Goal: Information Seeking & Learning: Learn about a topic

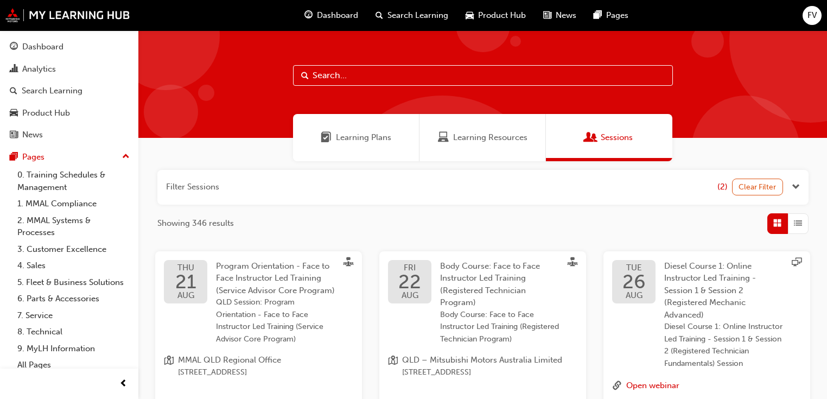
click at [345, 141] on span "Learning Plans" at bounding box center [363, 137] width 55 height 12
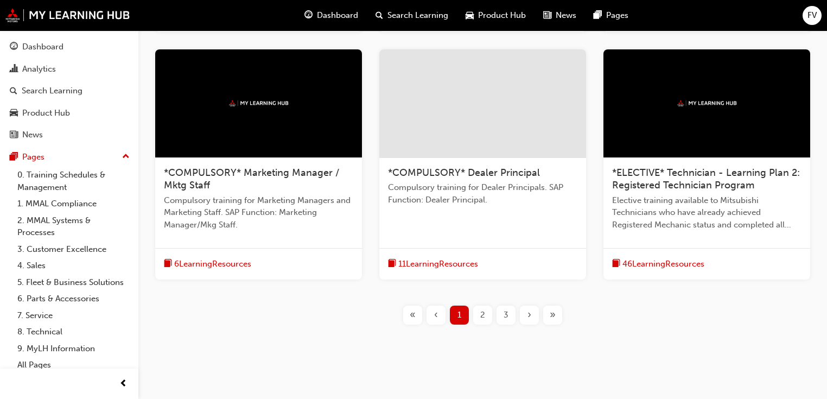
scroll to position [462, 0]
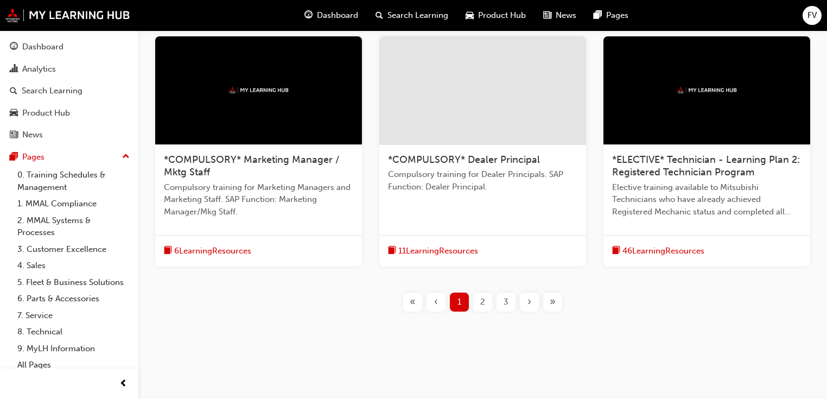
click at [480, 303] on span "2" at bounding box center [482, 302] width 5 height 12
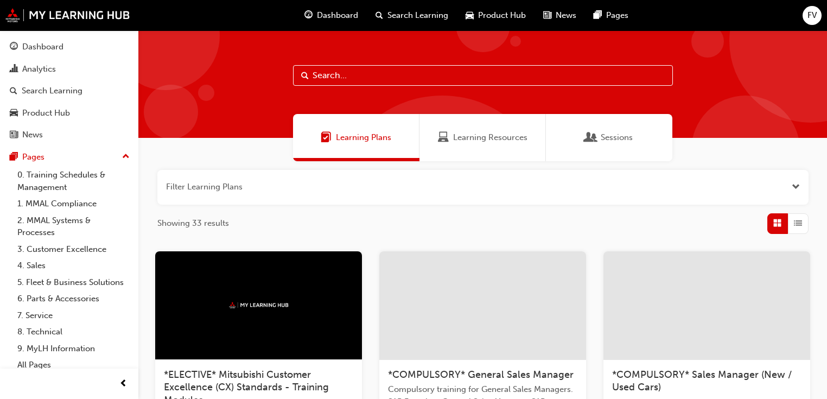
click at [354, 81] on input "text" at bounding box center [483, 75] width 380 height 21
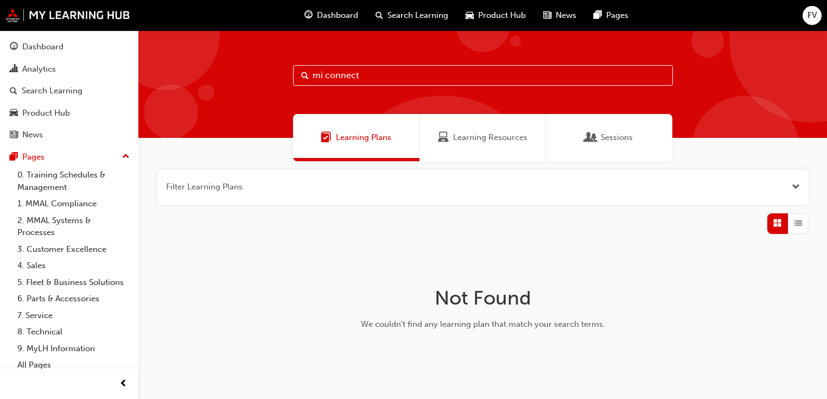
click at [326, 78] on input "mi connect" at bounding box center [483, 75] width 380 height 21
click at [378, 69] on input "miconnect" at bounding box center [483, 75] width 380 height 21
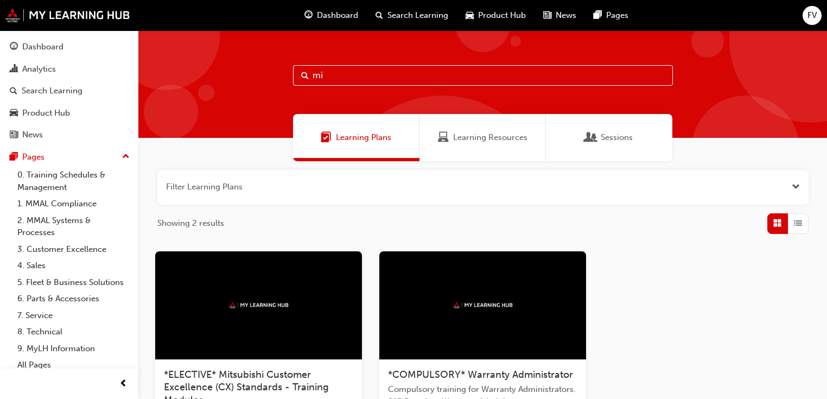
type input "mi"
click at [606, 145] on div "Sessions" at bounding box center [609, 137] width 126 height 47
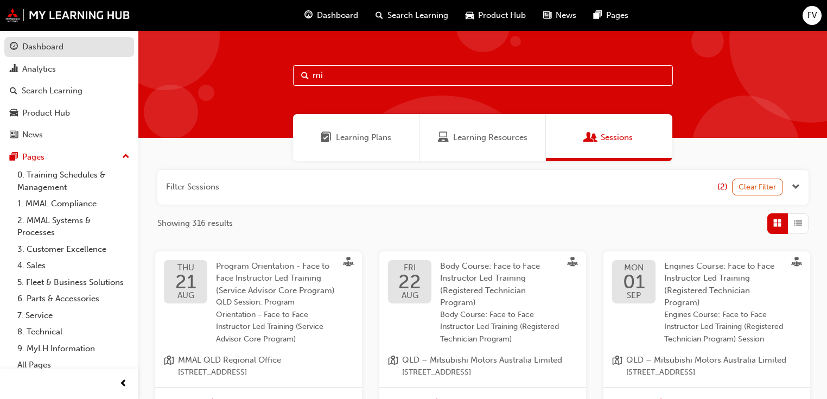
click at [43, 52] on div "Dashboard" at bounding box center [42, 47] width 41 height 12
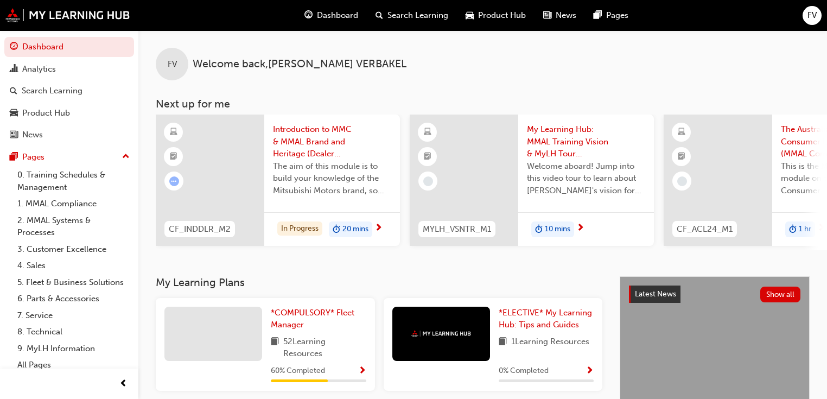
click at [412, 11] on span "Search Learning" at bounding box center [418, 15] width 61 height 12
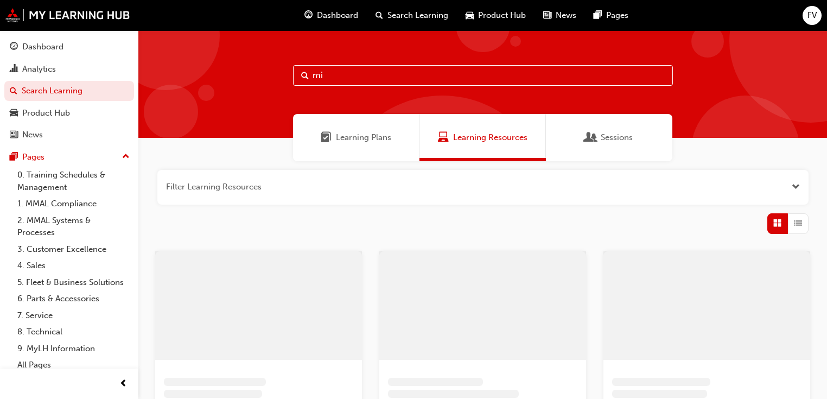
click at [387, 78] on input "mi" at bounding box center [483, 75] width 380 height 21
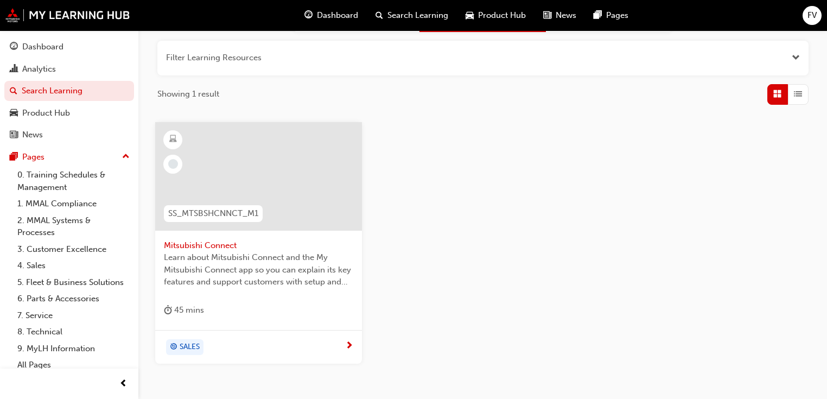
scroll to position [130, 0]
type input "mitsubishi connect"
click at [204, 243] on span "Mitsubishi Connect" at bounding box center [258, 244] width 189 height 12
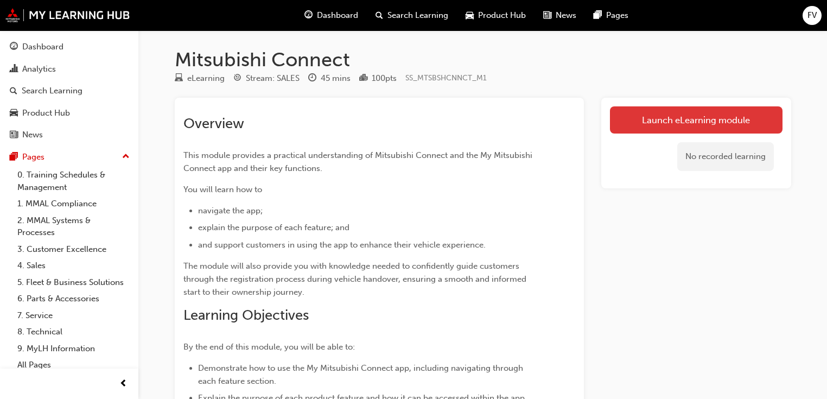
click at [670, 115] on link "Launch eLearning module" at bounding box center [696, 119] width 173 height 27
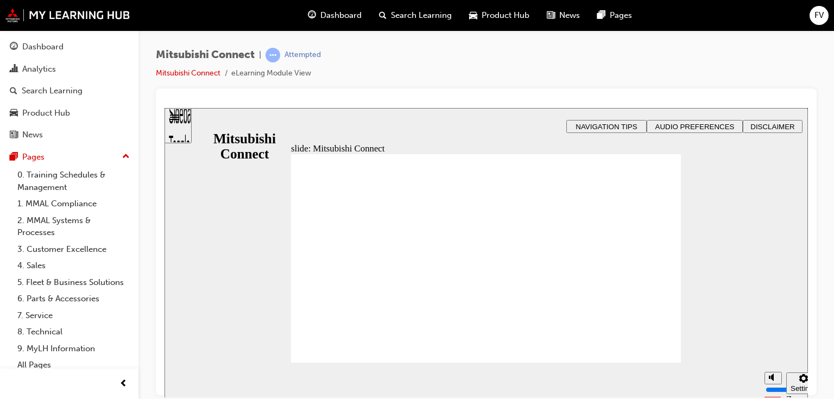
click at [823, 145] on div "Mitsubishi Connect | Attempted Mitsubishi Connect eLearning Module View" at bounding box center [485, 200] width 695 height 341
drag, startPoint x: 344, startPoint y: 212, endPoint x: 343, endPoint y: 232, distance: 20.1
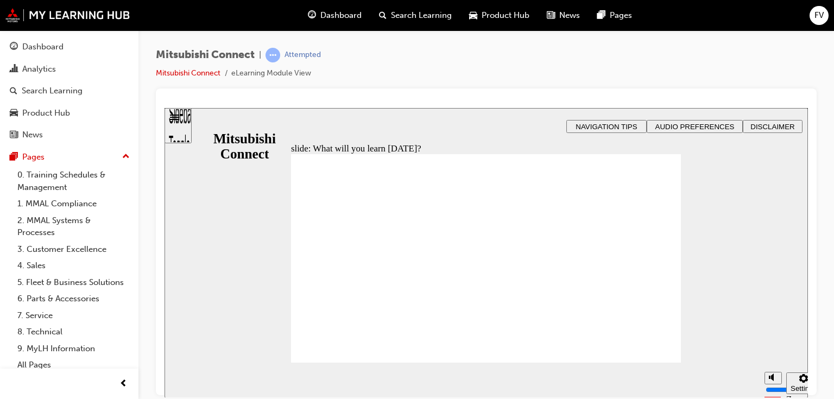
drag, startPoint x: 341, startPoint y: 259, endPoint x: 344, endPoint y: 291, distance: 32.1
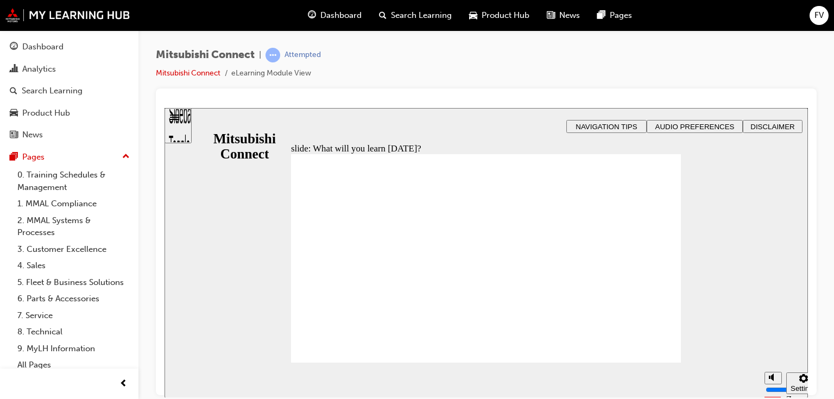
drag, startPoint x: 321, startPoint y: 322, endPoint x: 353, endPoint y: 318, distance: 32.8
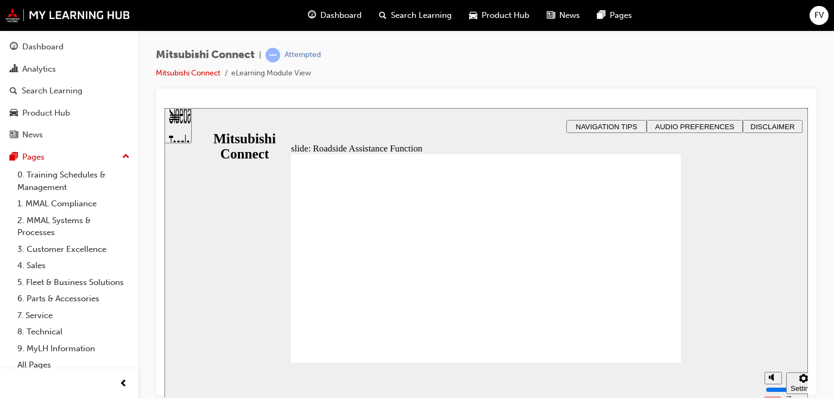
checkbox input "true"
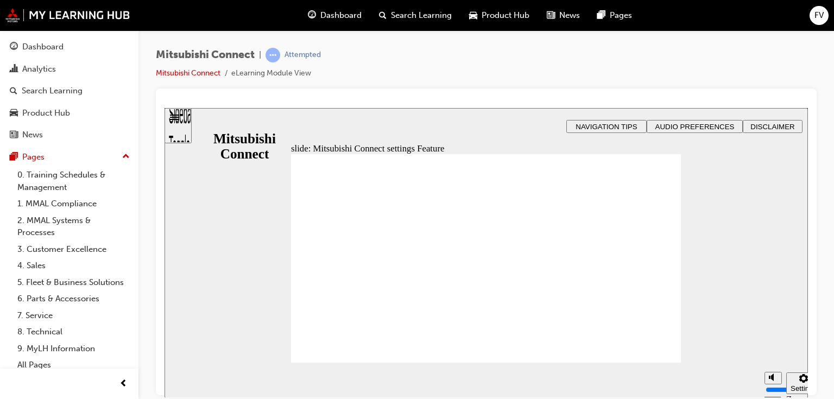
radio input "false"
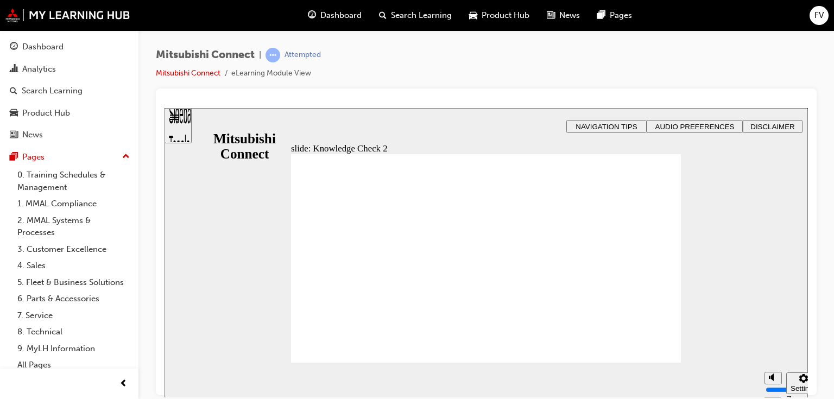
radio input "true"
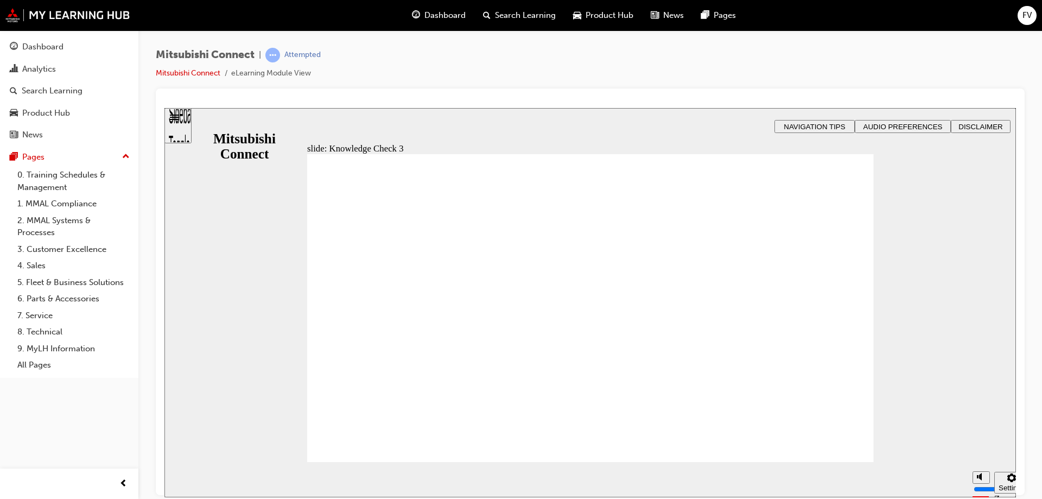
drag, startPoint x: 935, startPoint y: 108, endPoint x: 817, endPoint y: 289, distance: 215.7
checkbox input "true"
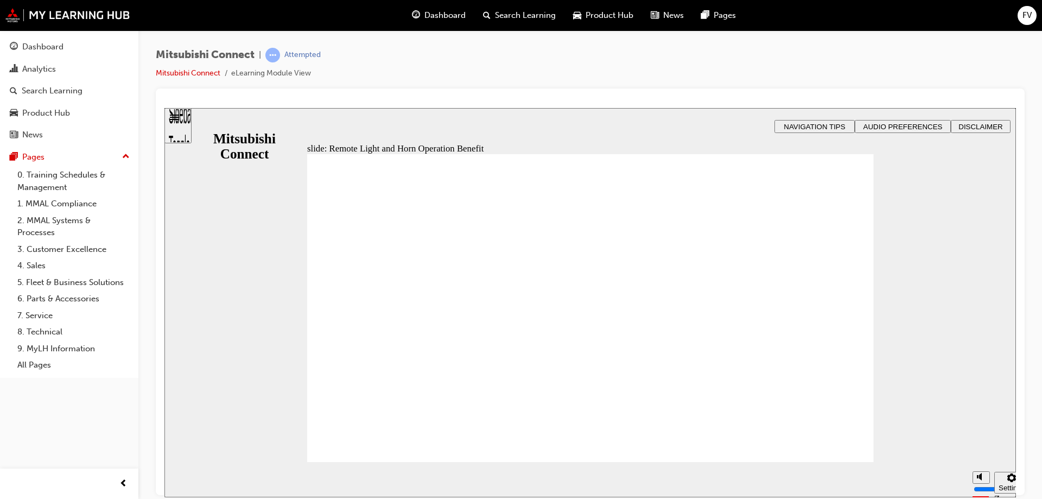
radio input "true"
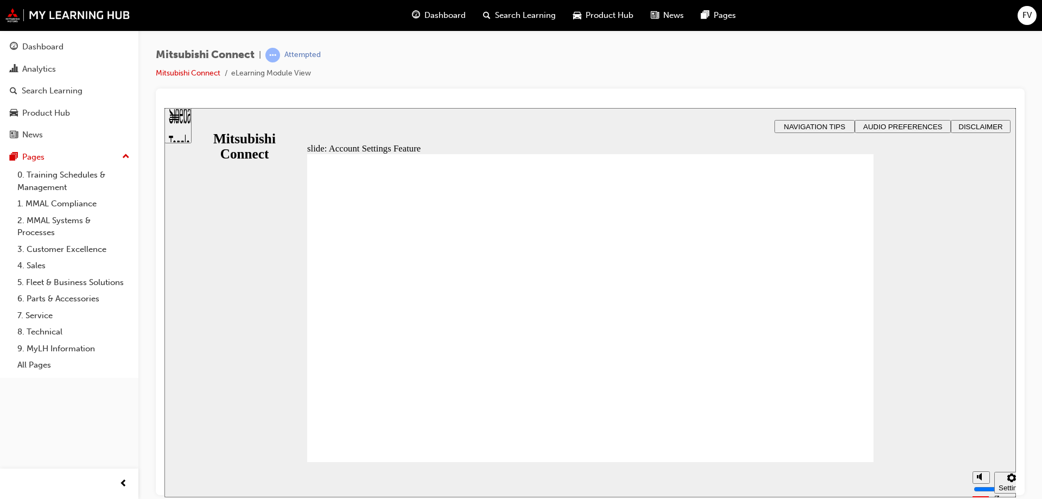
click at [831, 440] on span "Rectangle 1 B N Rectangle 2 Rectangle 3 Account Settings Rectangle Group Oval …" at bounding box center [590, 313] width 567 height 319
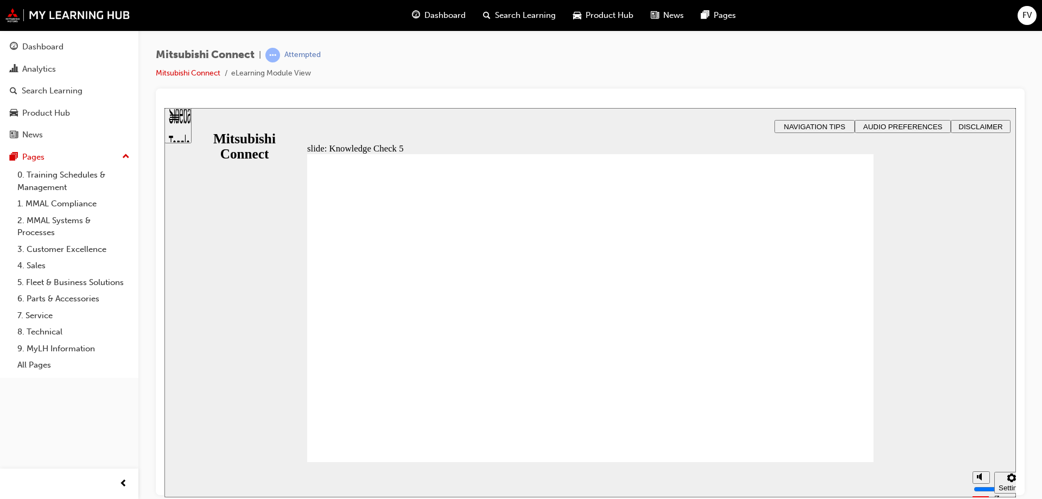
checkbox input "true"
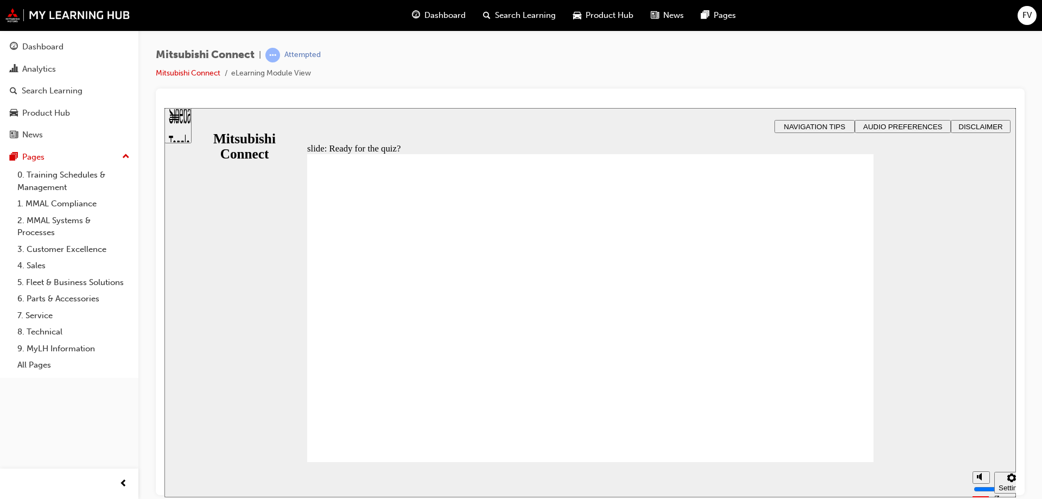
radio input "true"
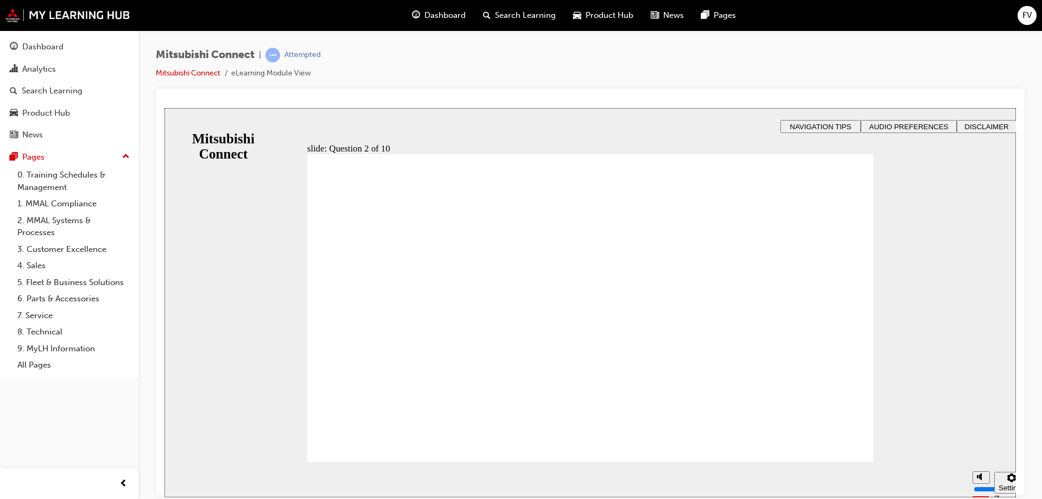
checkbox input "true"
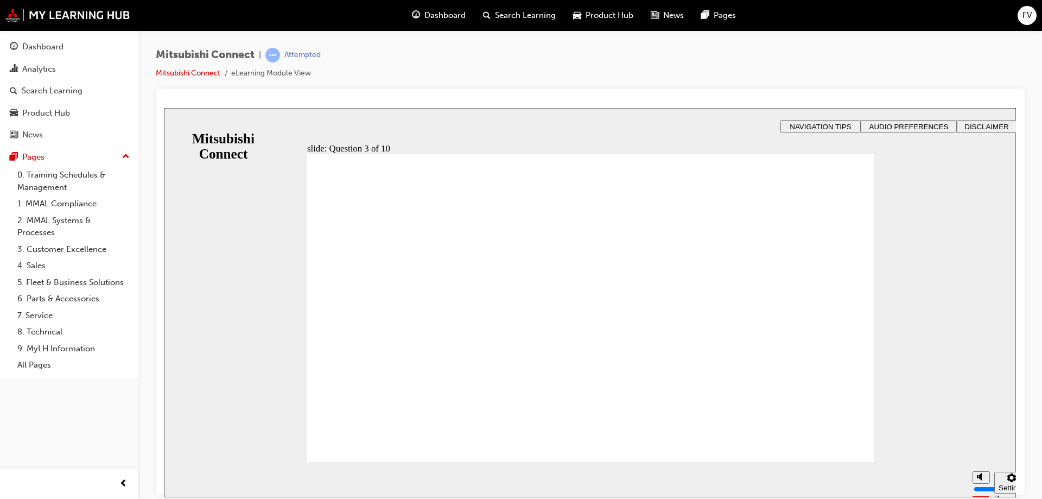
checkbox input "true"
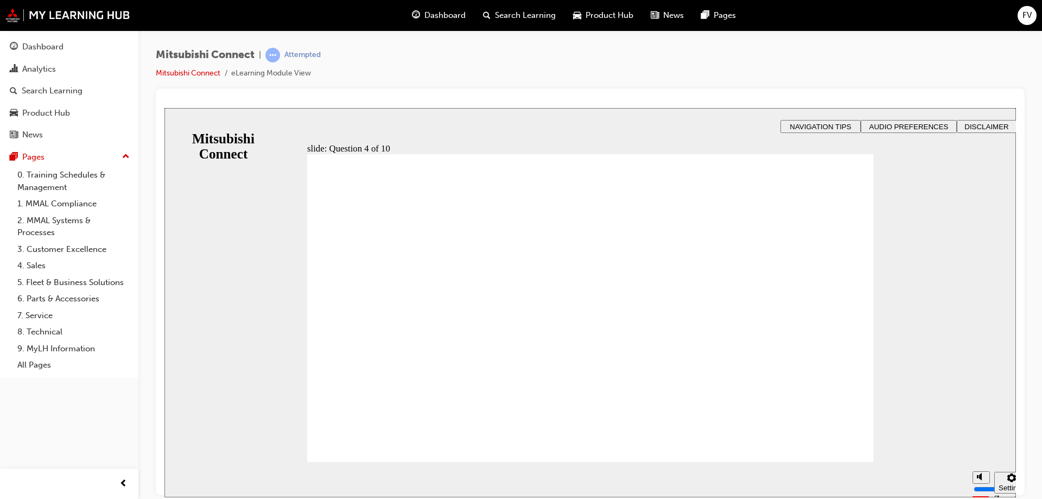
radio input "true"
checkbox input "true"
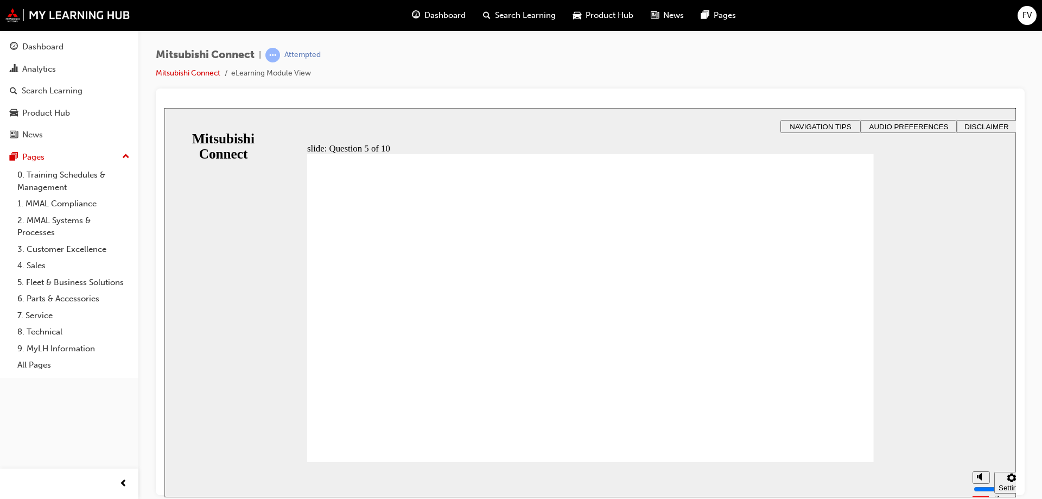
checkbox input "true"
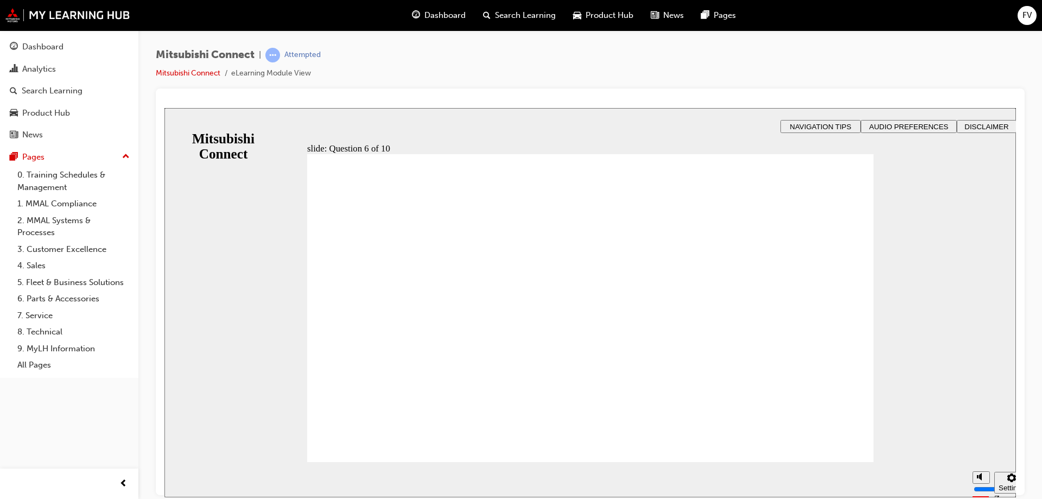
checkbox input "true"
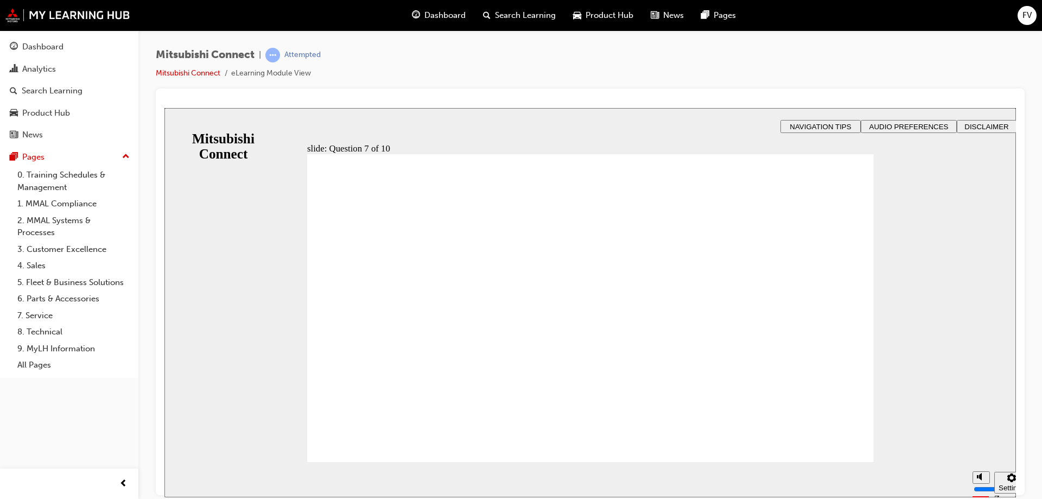
radio input "true"
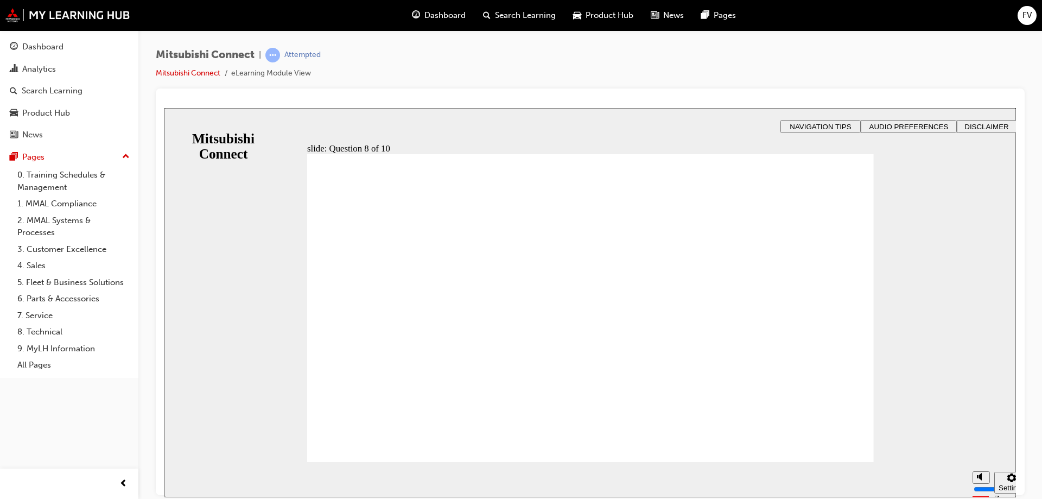
radio input "true"
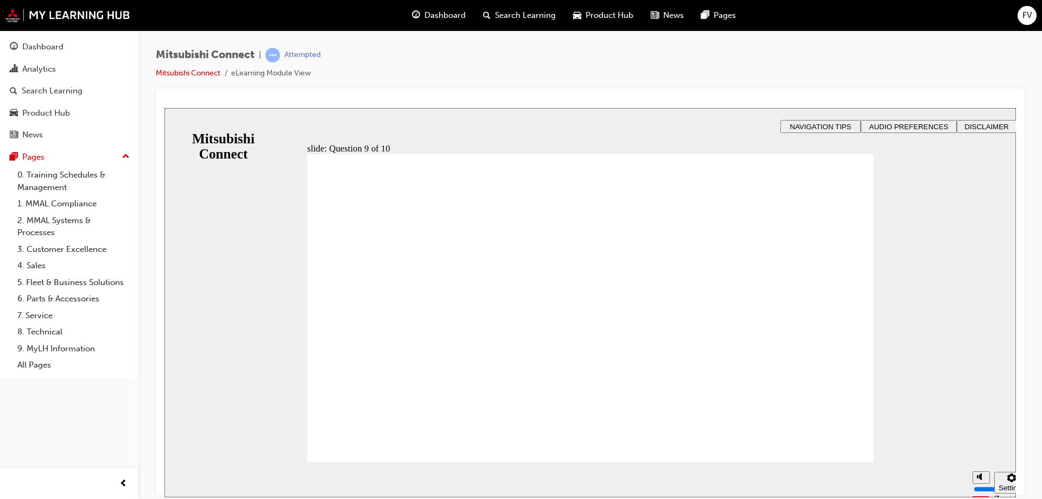
checkbox input "true"
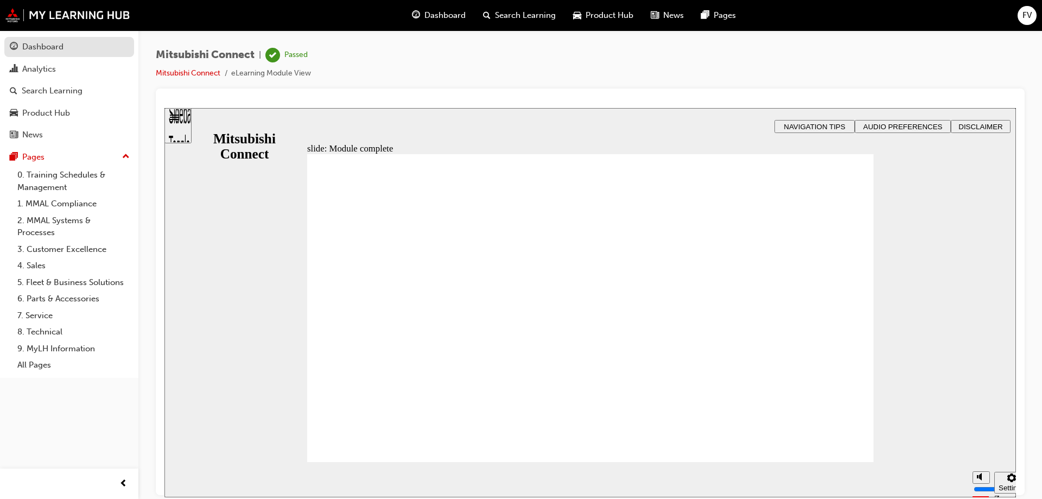
click at [50, 45] on div "Dashboard" at bounding box center [42, 47] width 41 height 12
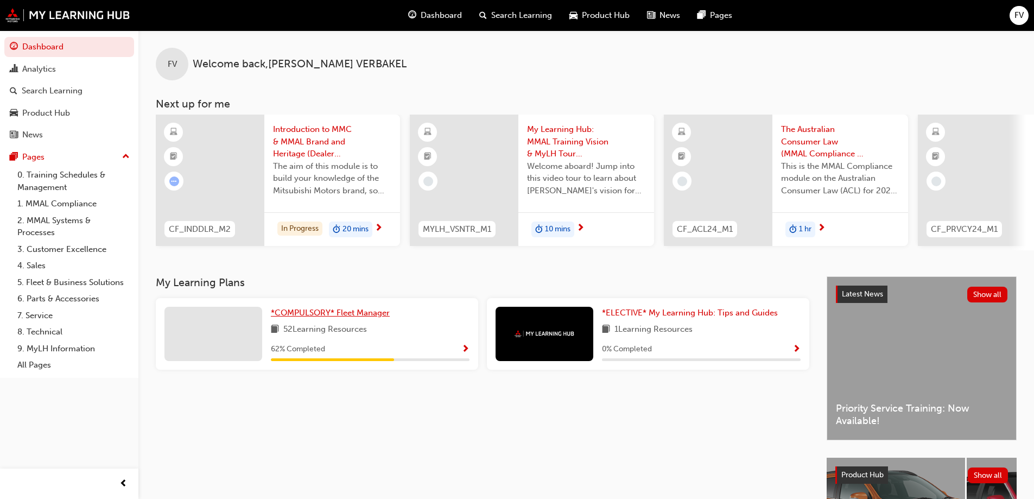
click at [325, 314] on span "*COMPULSORY* Fleet Manager" at bounding box center [330, 313] width 119 height 10
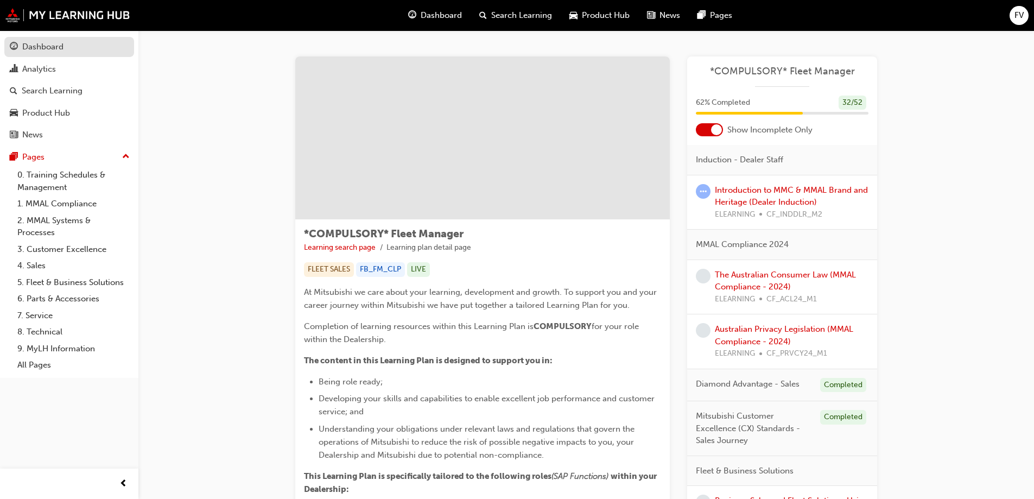
click at [52, 41] on div "Dashboard" at bounding box center [42, 47] width 41 height 12
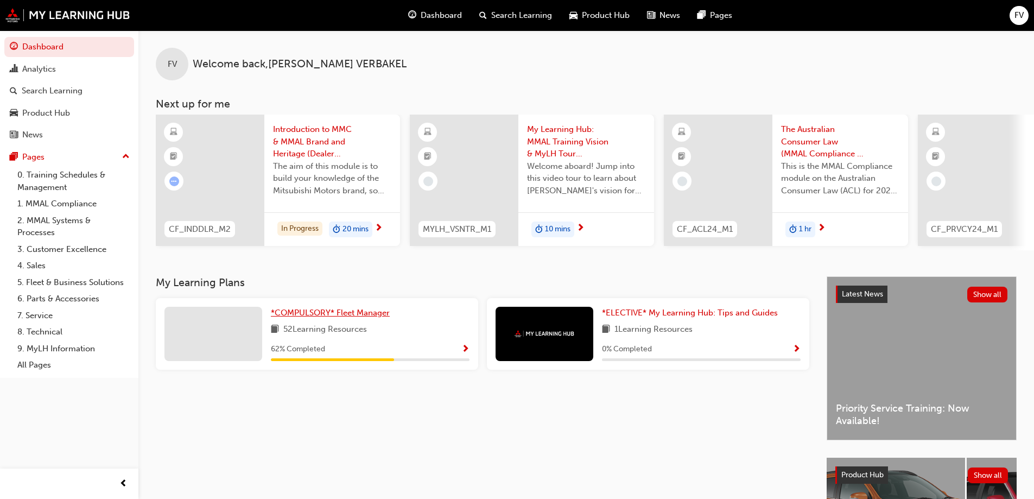
click at [312, 316] on span "*COMPULSORY* Fleet Manager" at bounding box center [330, 313] width 119 height 10
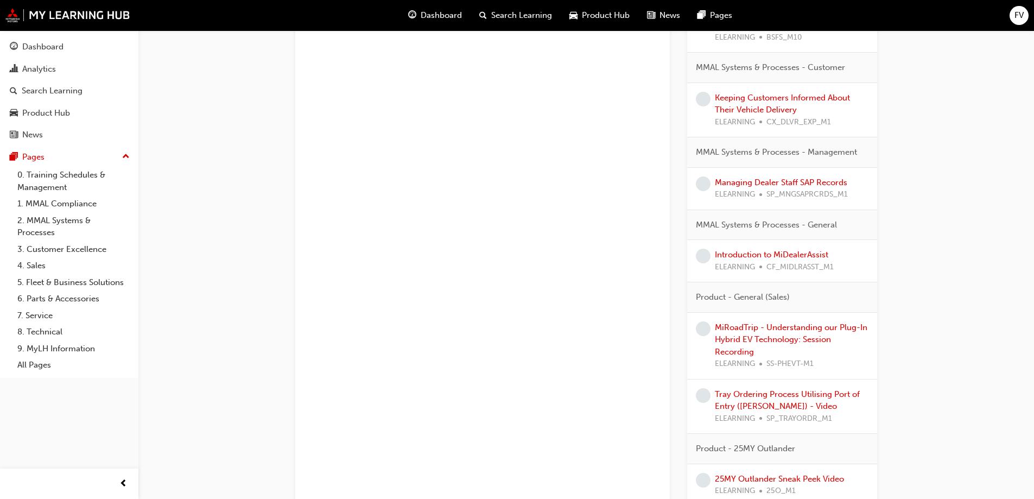
scroll to position [706, 0]
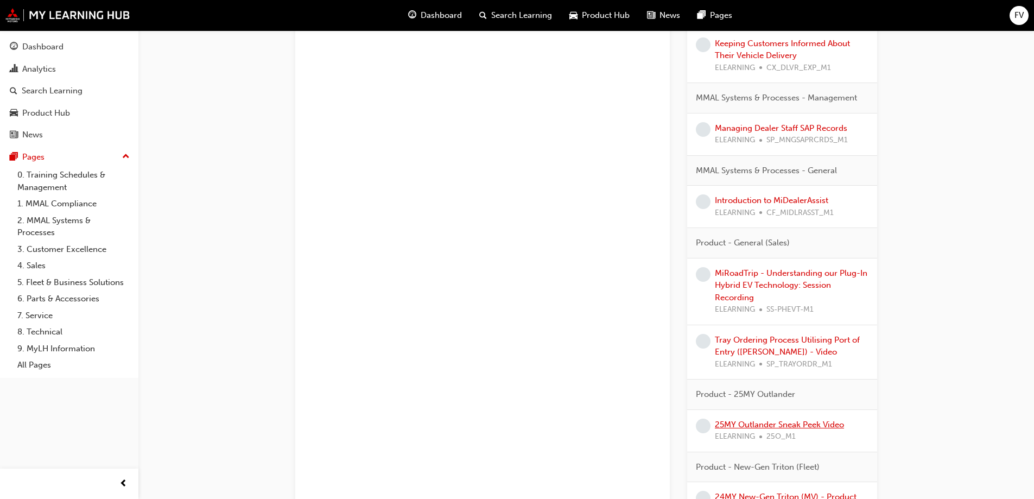
click at [788, 425] on link "25MY Outlander Sneak Peek Video" at bounding box center [779, 425] width 129 height 10
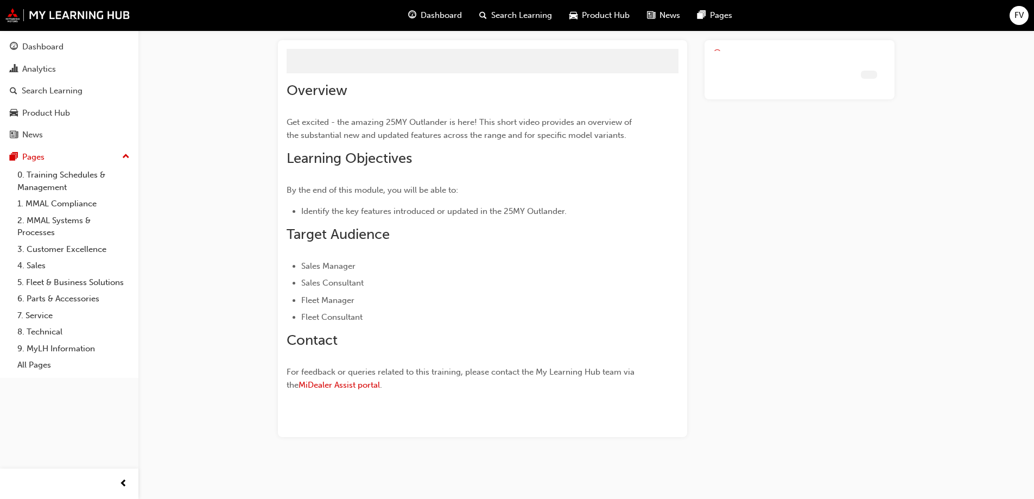
scroll to position [33, 0]
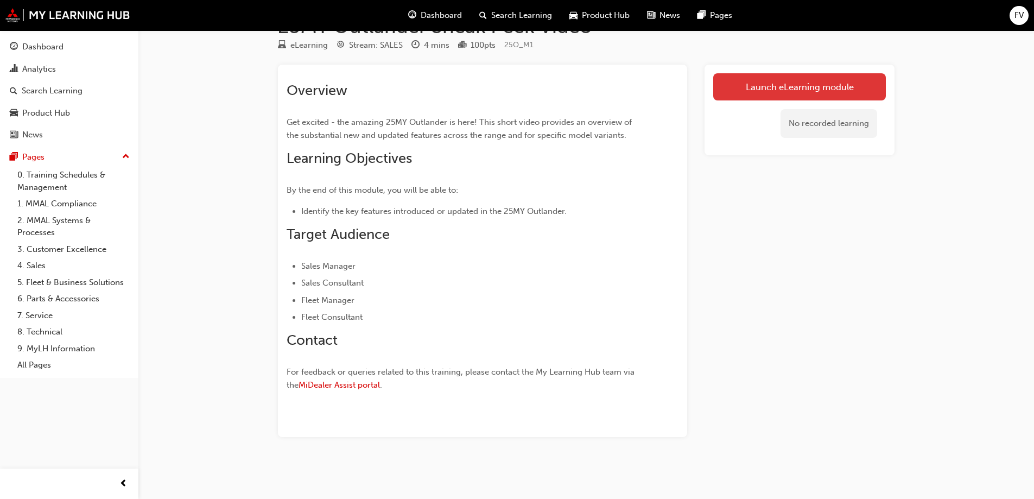
click at [783, 84] on link "Launch eLearning module" at bounding box center [799, 86] width 173 height 27
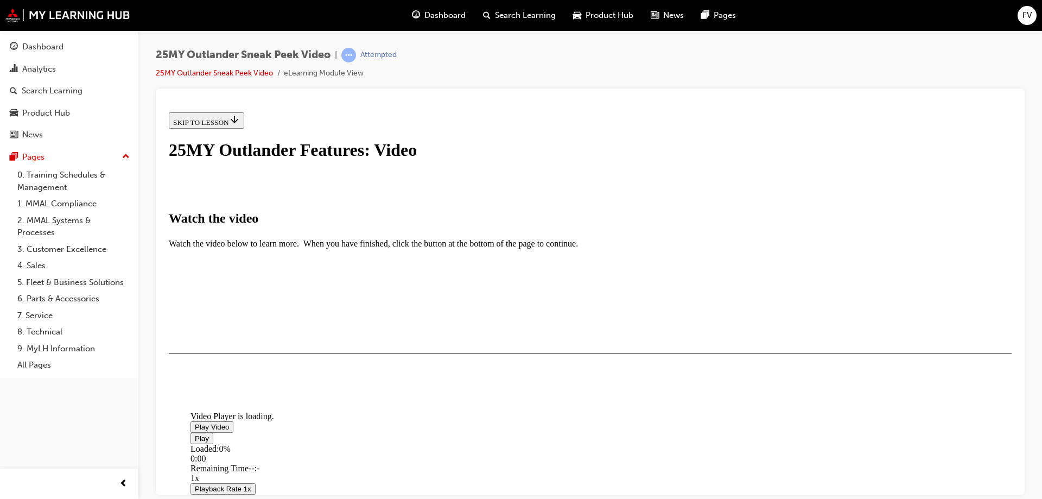
scroll to position [163, 0]
click at [195, 422] on span "Video player" at bounding box center [195, 426] width 0 height 8
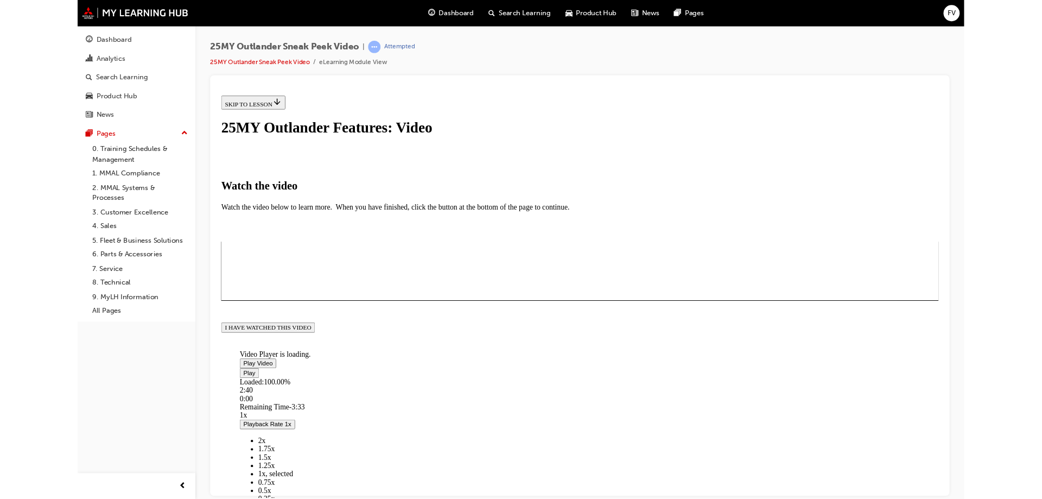
scroll to position [134, 0]
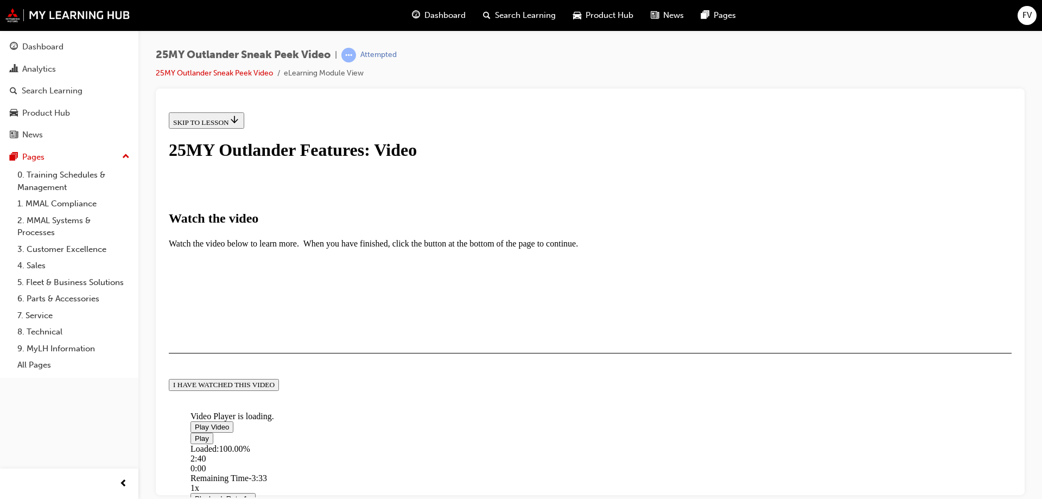
click at [195, 422] on span "Video player" at bounding box center [195, 426] width 0 height 8
drag, startPoint x: 299, startPoint y: 474, endPoint x: 325, endPoint y: 480, distance: 26.2
click at [325, 473] on div "Loaded : 100.00% 0:14 0:05" at bounding box center [712, 457] width 1042 height 29
drag, startPoint x: 325, startPoint y: 480, endPoint x: 739, endPoint y: 476, distance: 414.1
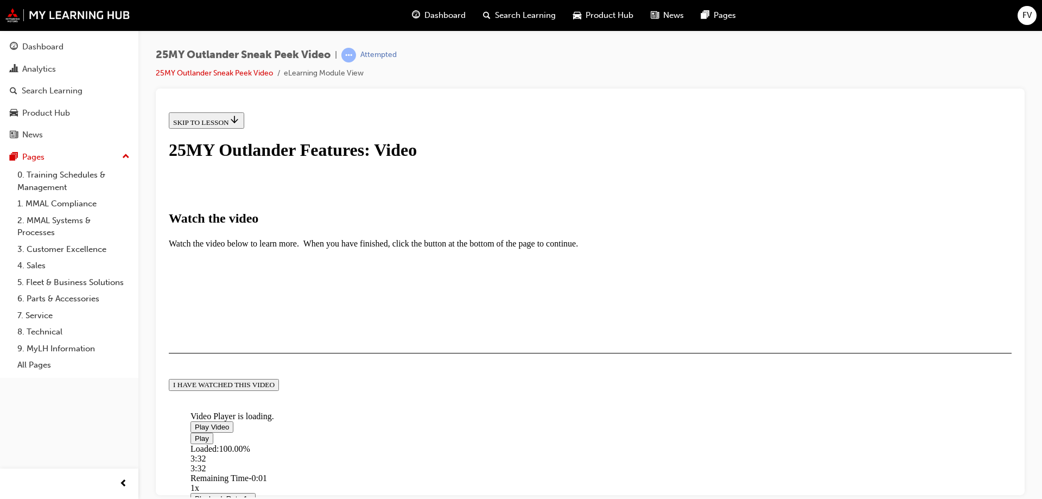
click at [739, 473] on div "Loaded : 100.00% 3:32 3:32" at bounding box center [712, 457] width 1042 height 29
click at [741, 472] on div "Loaded : 100.00% 3:33 0:00" at bounding box center [712, 457] width 1042 height 29
click at [195, 434] on span "Video player" at bounding box center [195, 438] width 0 height 8
click at [743, 443] on div "Loaded : 100.00% 3:33 0:00" at bounding box center [712, 457] width 1042 height 29
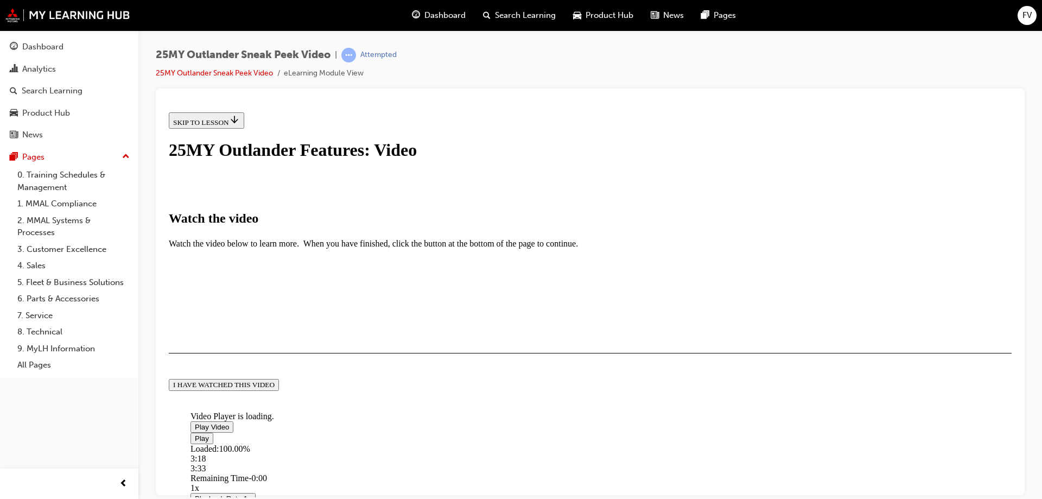
click at [275, 389] on div "I HAVE WATCHED THIS VIDEO" at bounding box center [223, 384] width 101 height 9
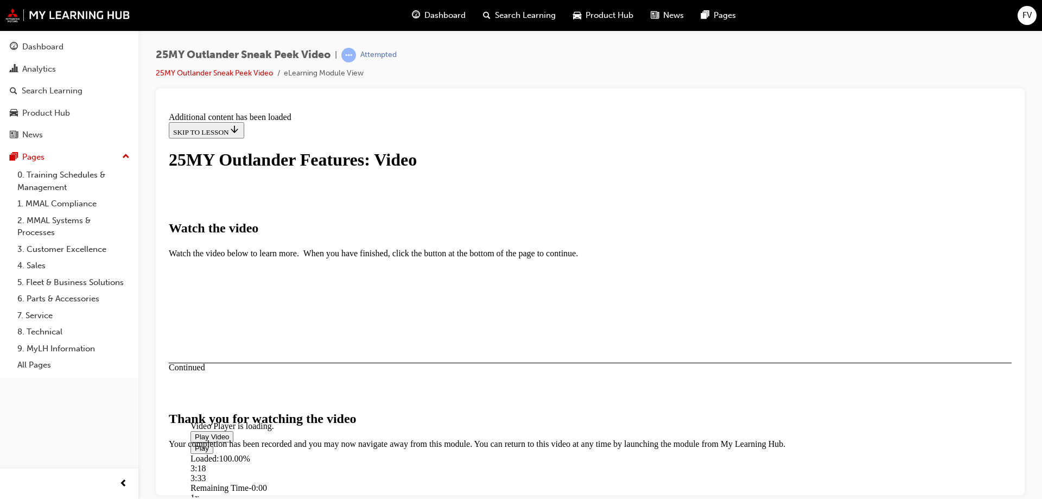
scroll to position [431, 0]
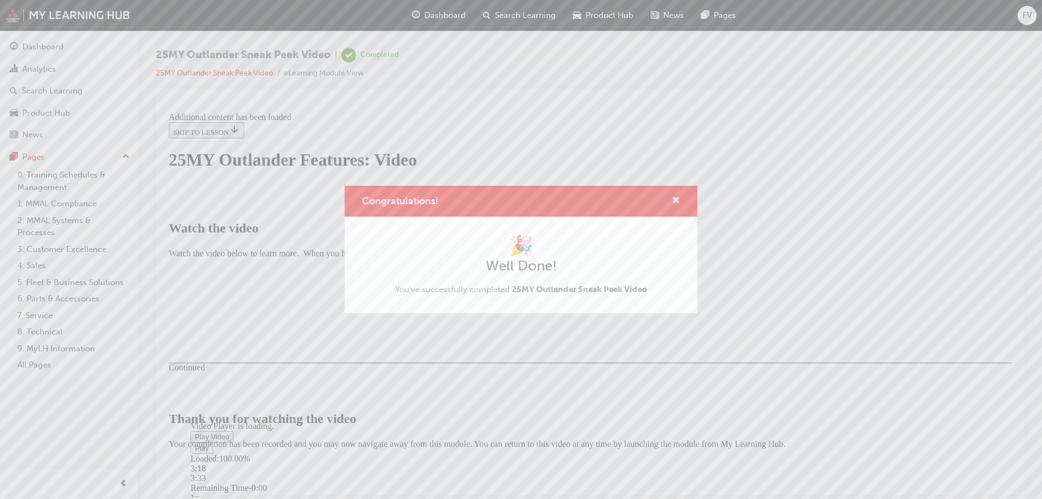
click at [720, 411] on div "Congratulations! 🎉 Well Done! You've successfully completed 25MY Outlander Snea…" at bounding box center [521, 249] width 1042 height 499
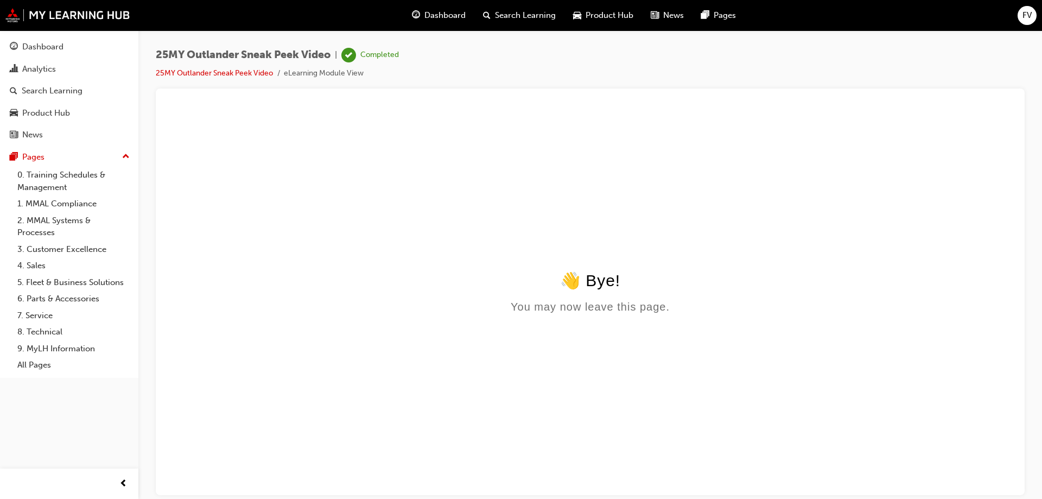
scroll to position [0, 0]
